Goal: Complete application form

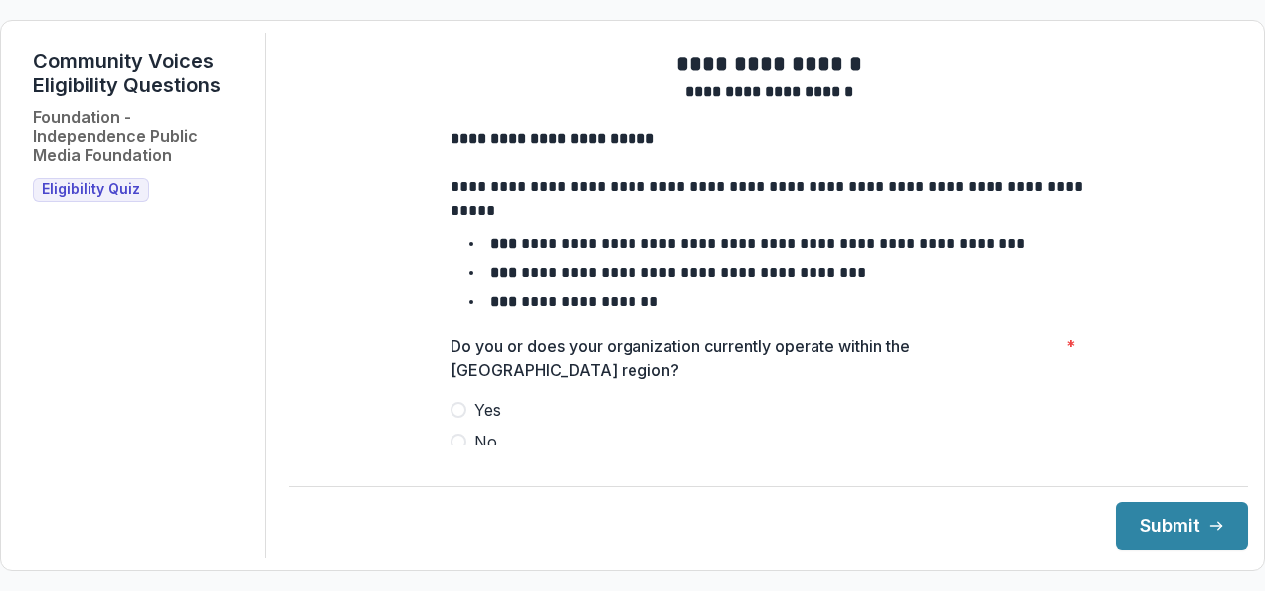
scroll to position [85, 0]
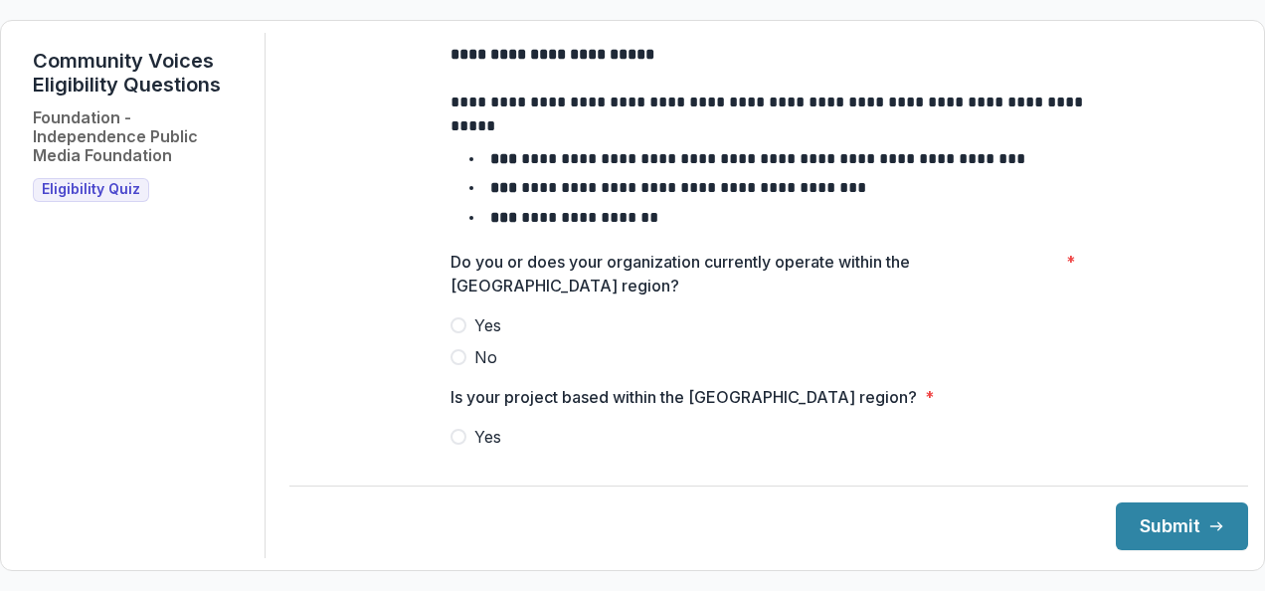
click at [455, 333] on span at bounding box center [459, 325] width 16 height 16
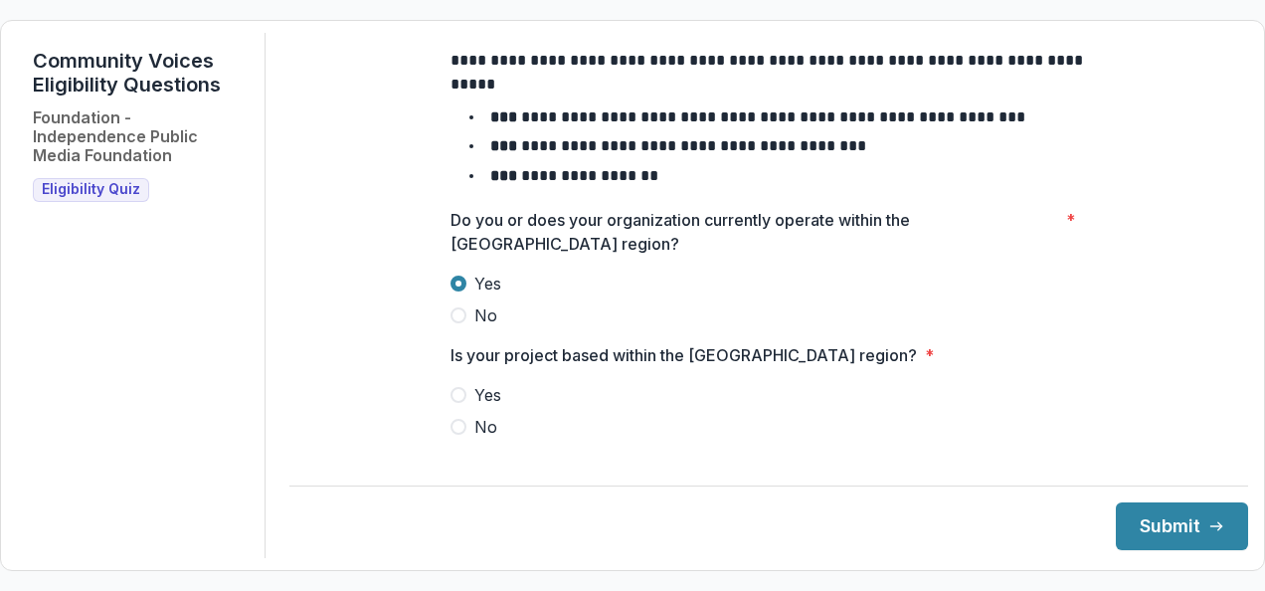
scroll to position [130, 0]
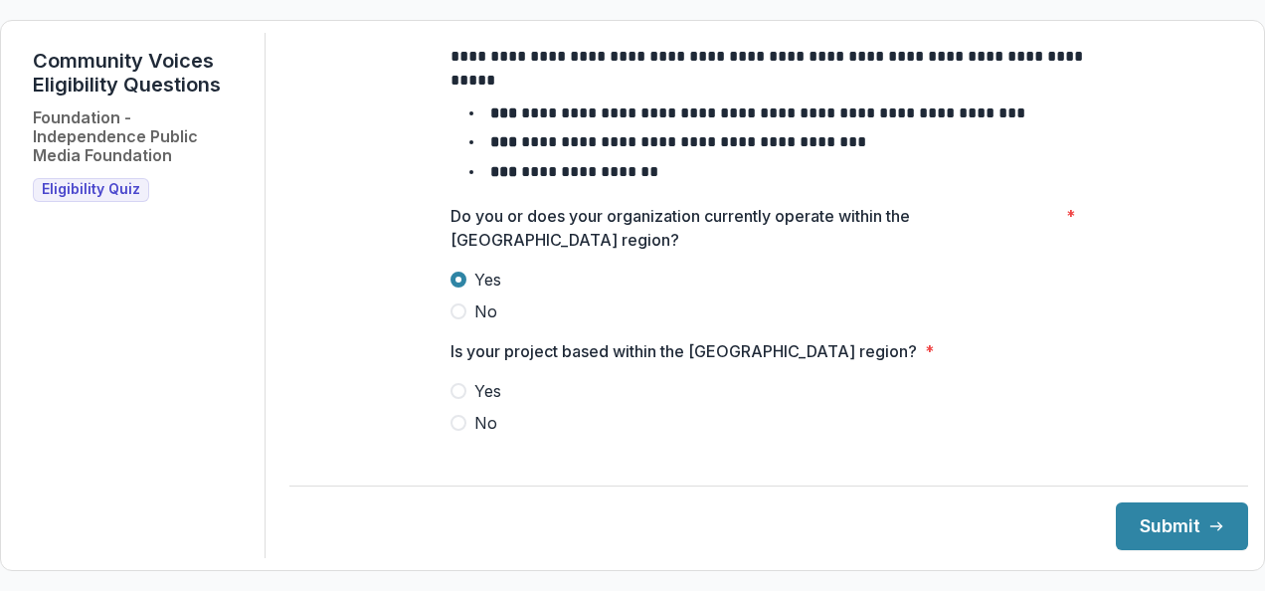
click at [451, 399] on span at bounding box center [459, 391] width 16 height 16
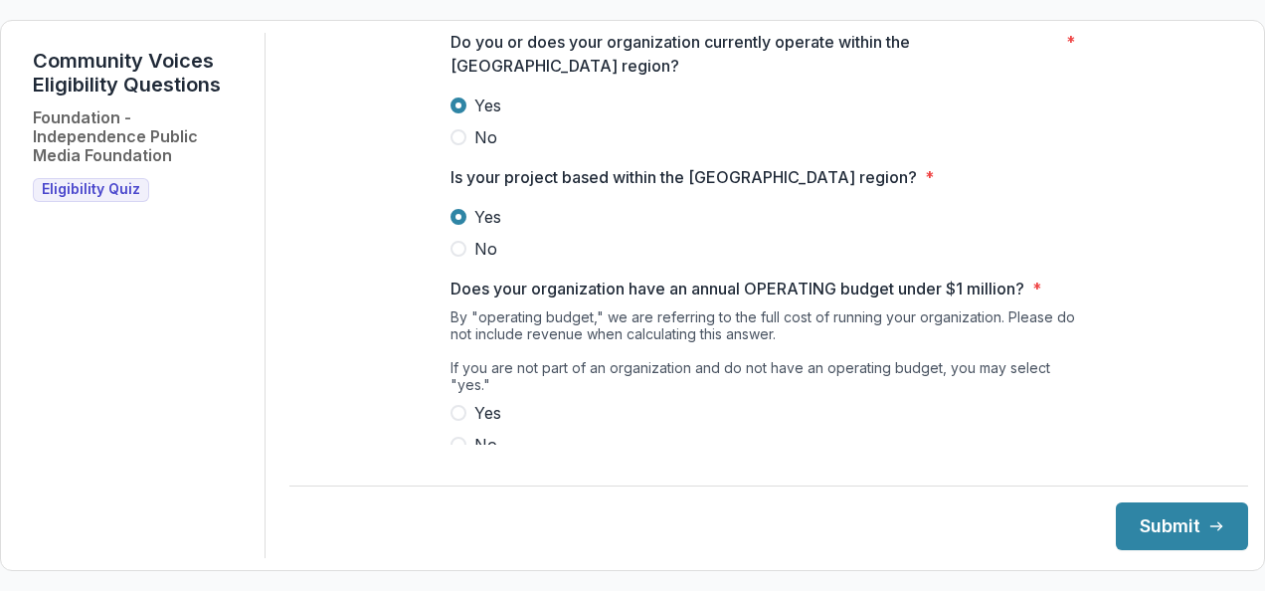
scroll to position [305, 0]
click at [451, 408] on span at bounding box center [459, 412] width 16 height 16
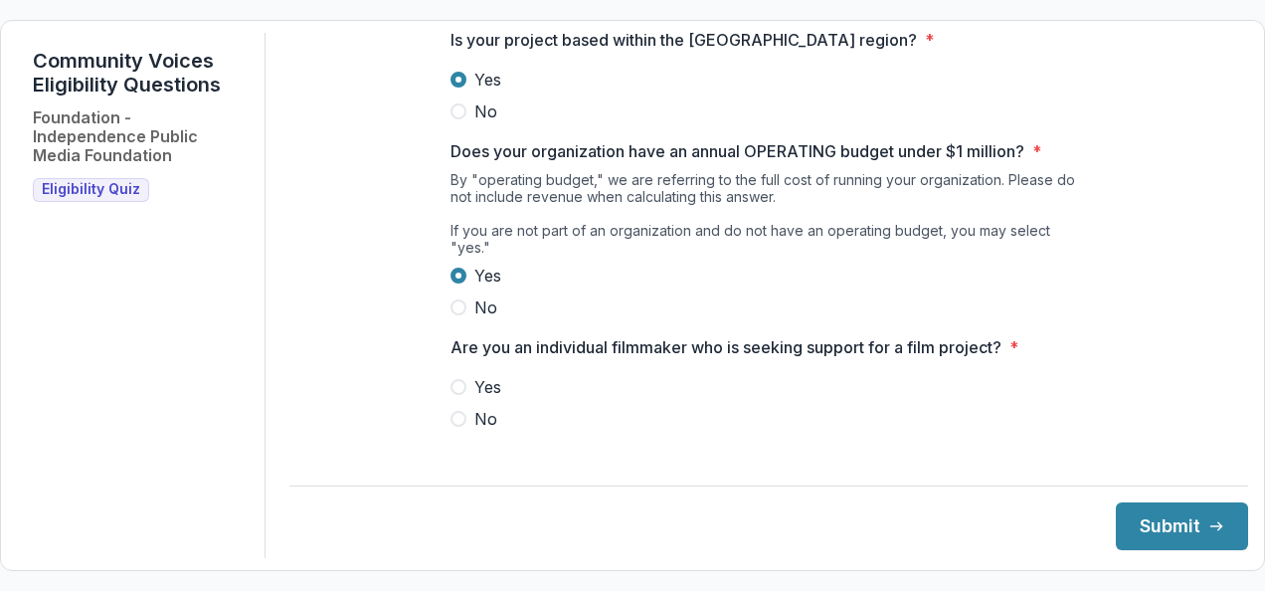
click at [458, 418] on span at bounding box center [459, 419] width 16 height 16
click at [1116, 529] on button "Submit" at bounding box center [1182, 526] width 132 height 48
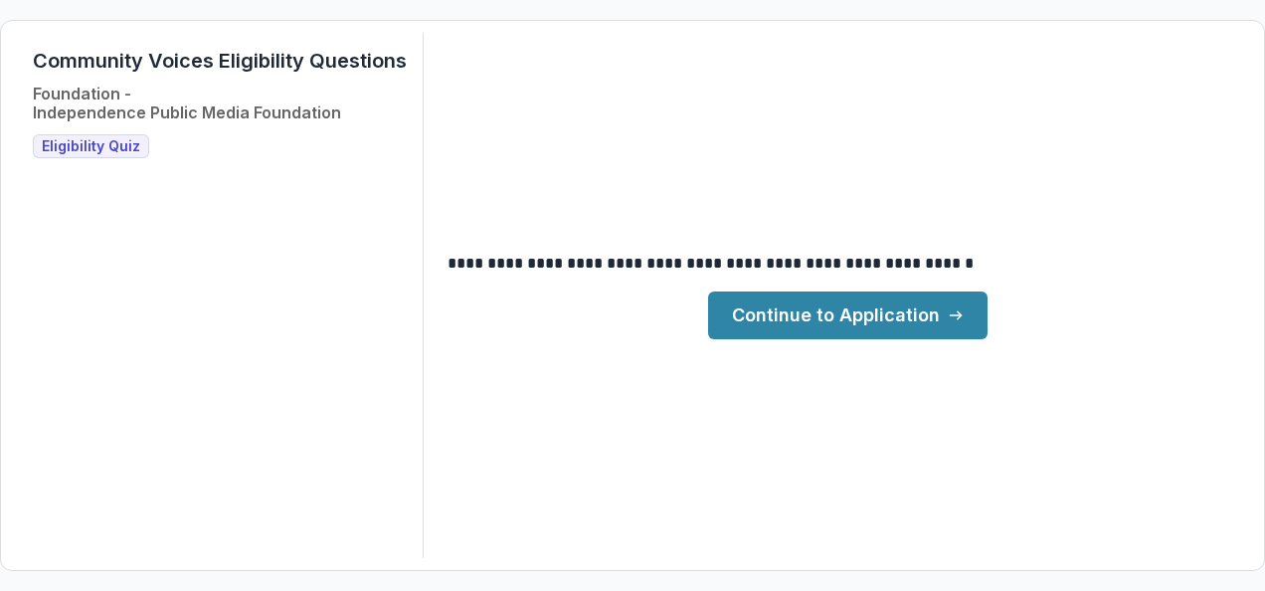
click at [899, 324] on link "Continue to Application" at bounding box center [848, 315] width 280 height 48
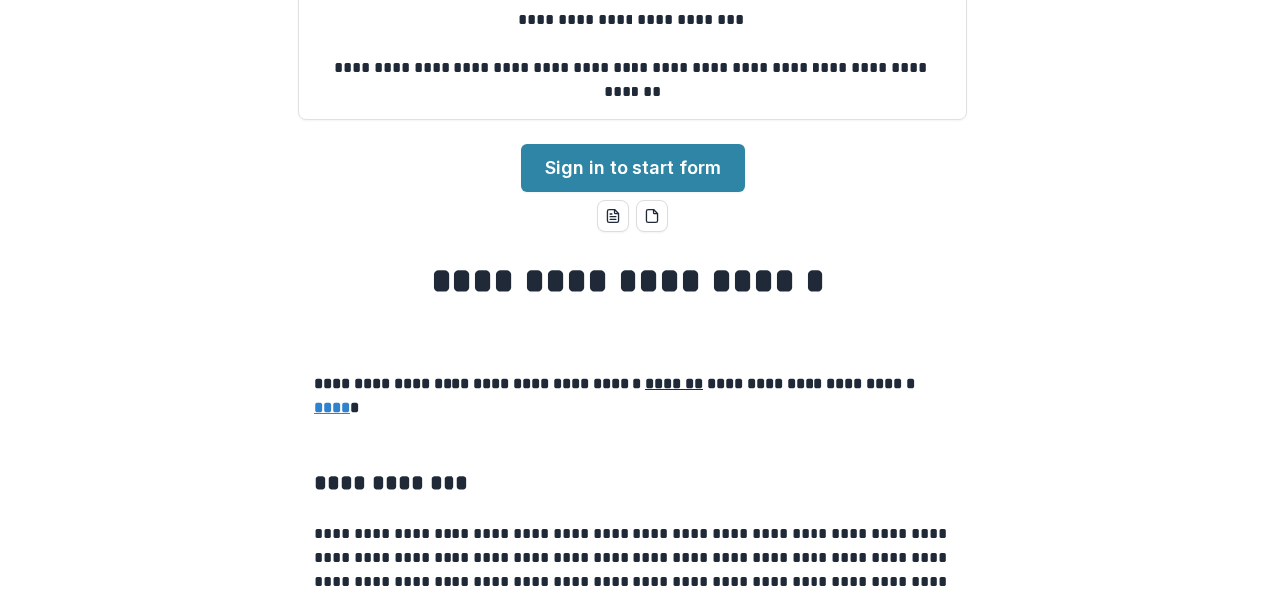
scroll to position [265, 0]
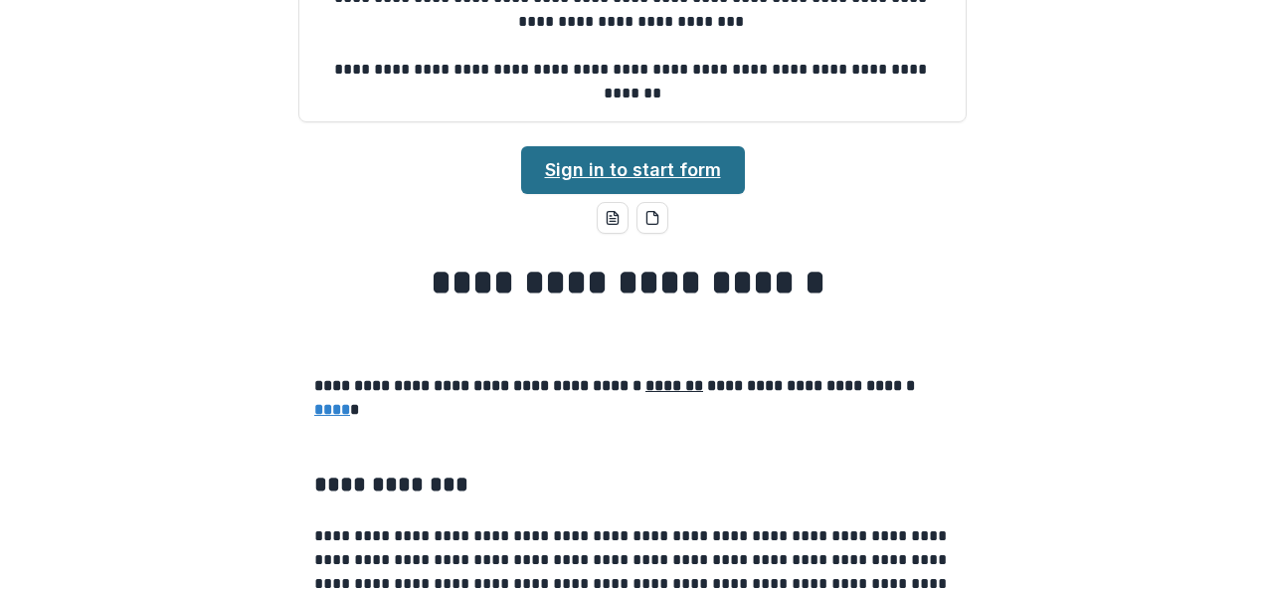
click at [684, 183] on link "Sign in to start form" at bounding box center [633, 170] width 224 height 48
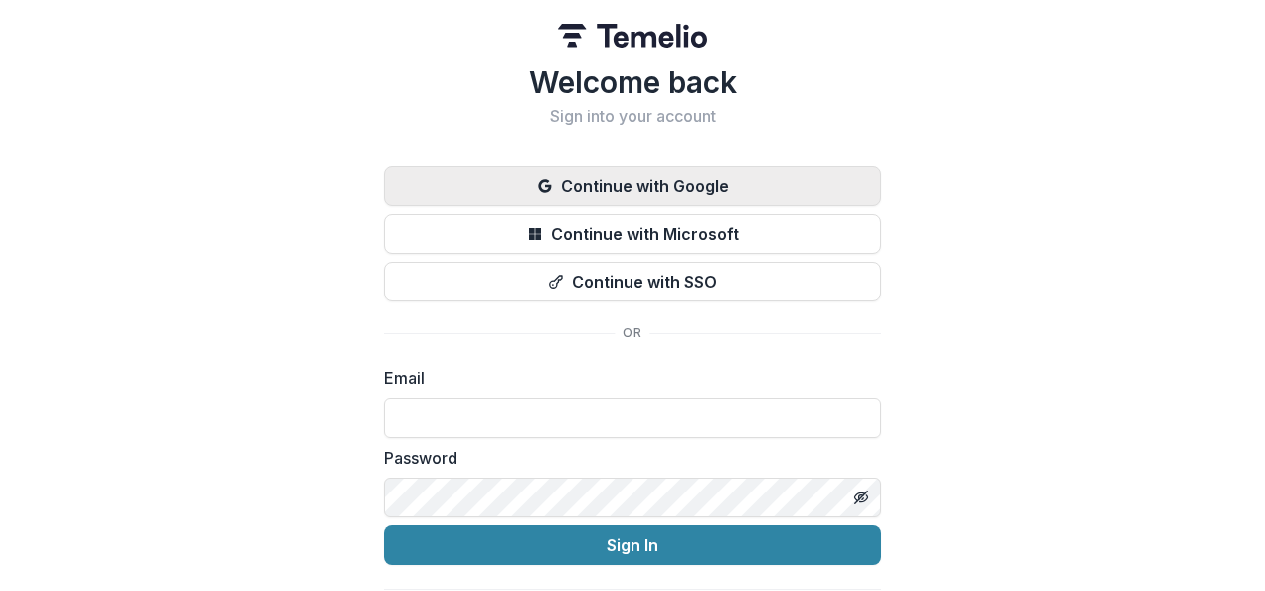
click at [681, 184] on button "Continue with Google" at bounding box center [632, 186] width 497 height 40
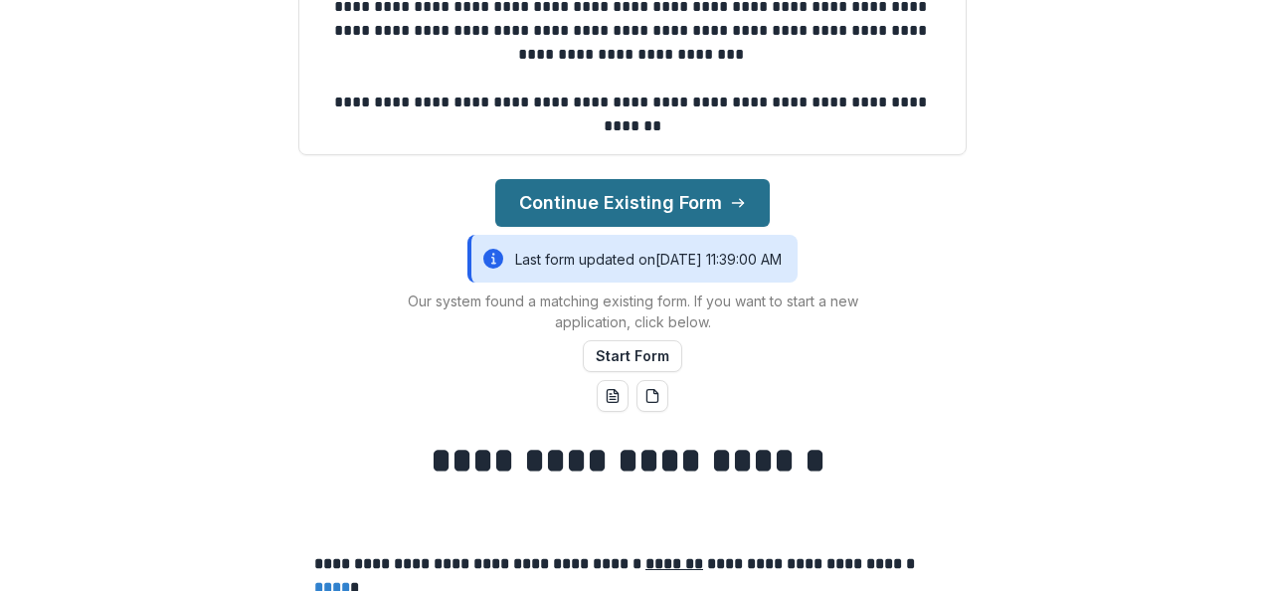
scroll to position [273, 0]
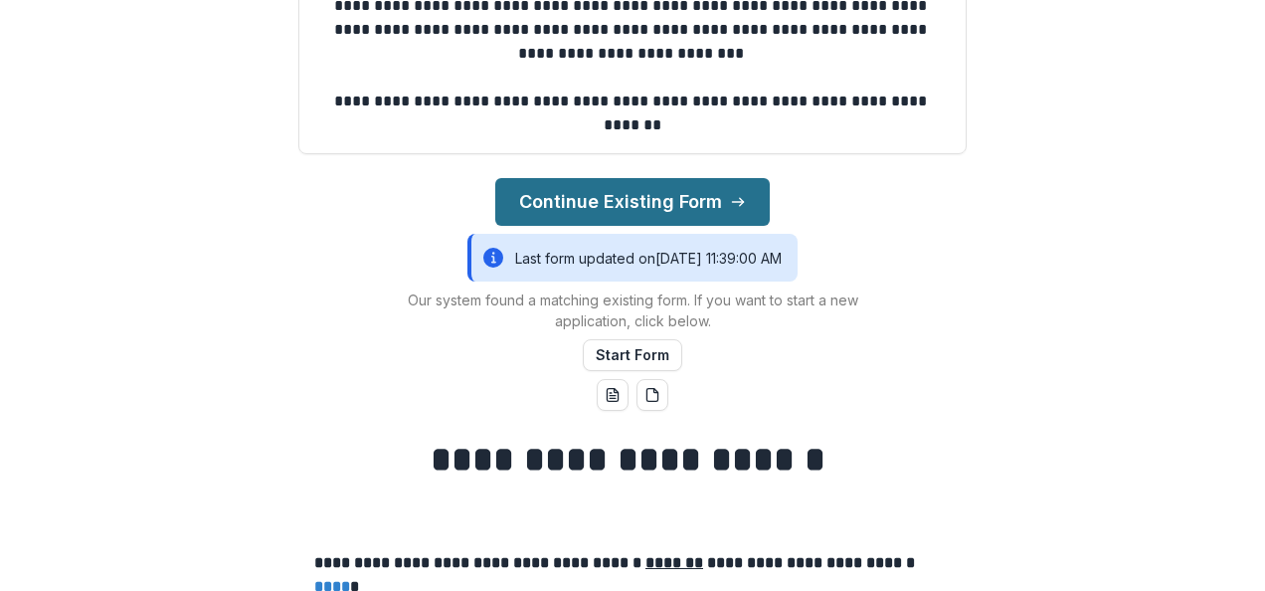
click at [631, 199] on button "Continue Existing Form" at bounding box center [632, 202] width 275 height 48
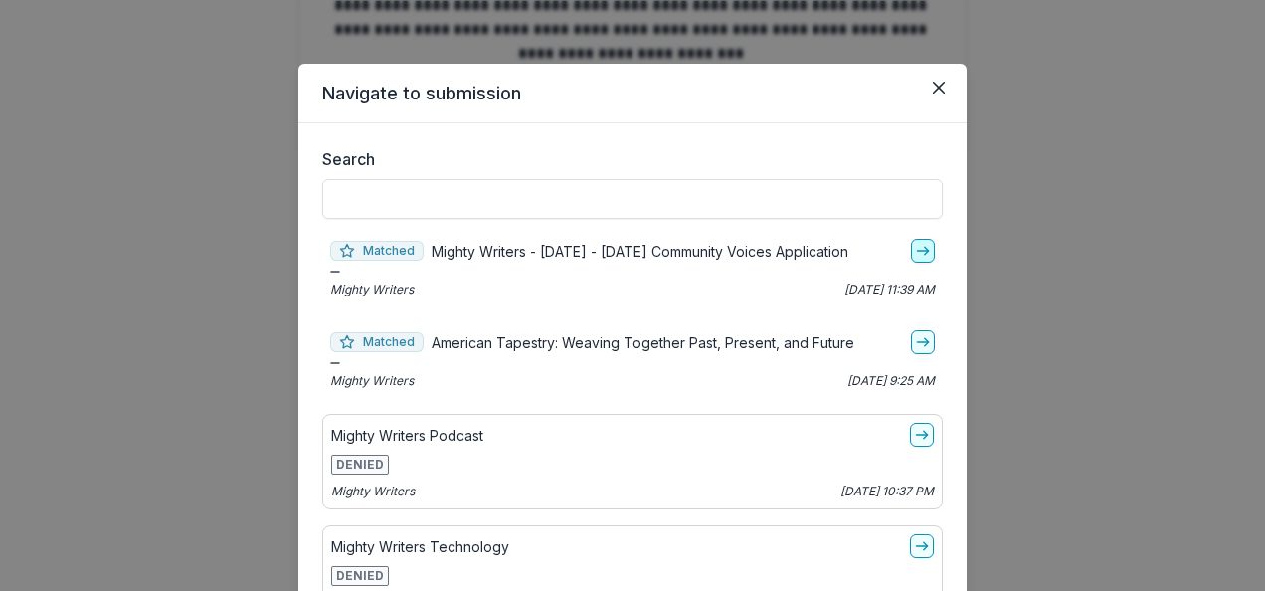
click at [917, 251] on line "go-to" at bounding box center [922, 251] width 11 height 0
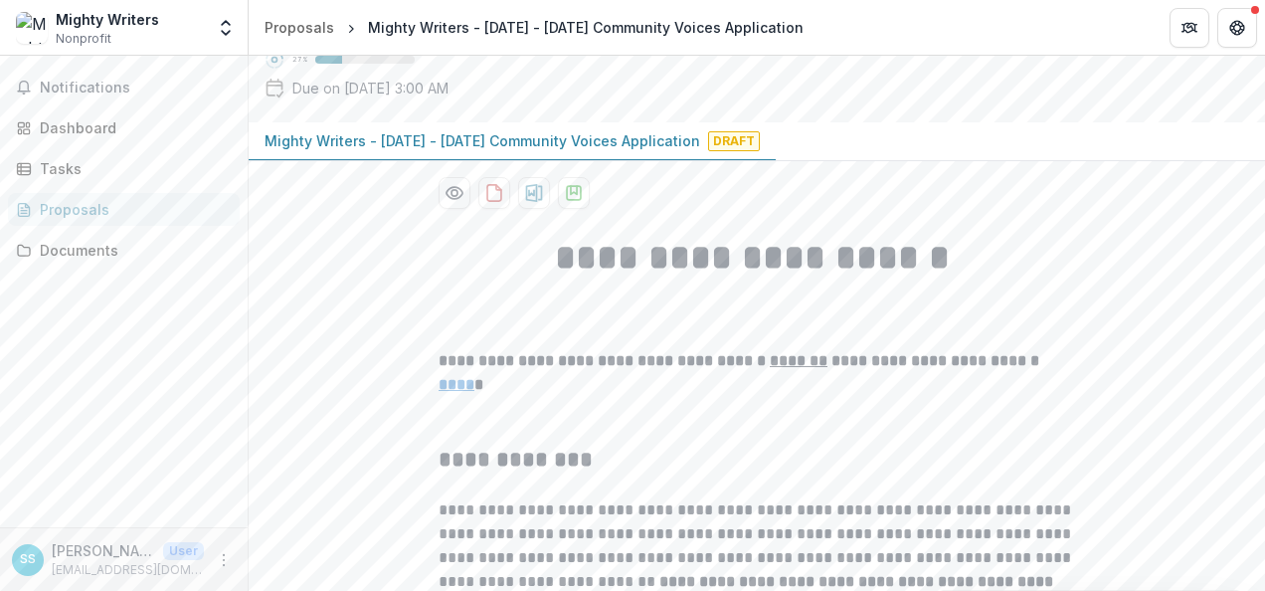
scroll to position [1, 0]
